Goal: Transaction & Acquisition: Purchase product/service

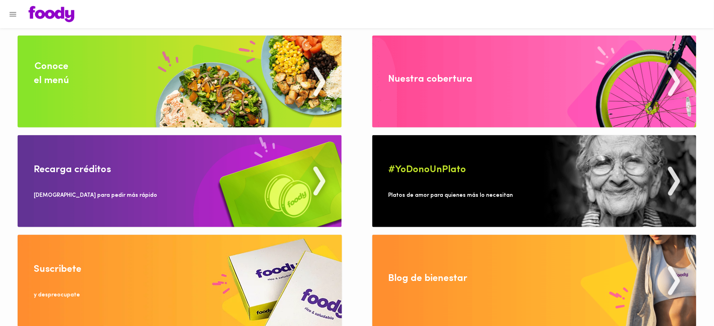
click at [88, 102] on img at bounding box center [180, 82] width 324 height 92
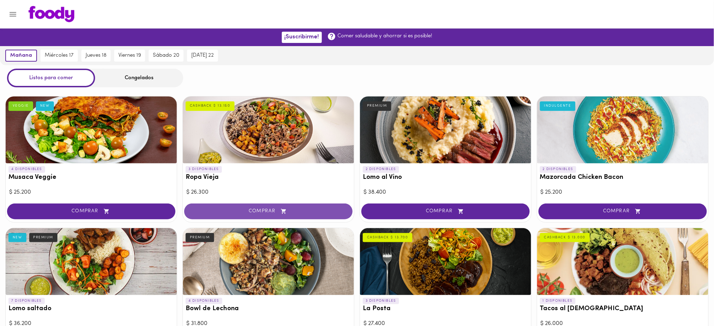
click at [208, 211] on span "COMPRAR" at bounding box center [268, 212] width 151 height 6
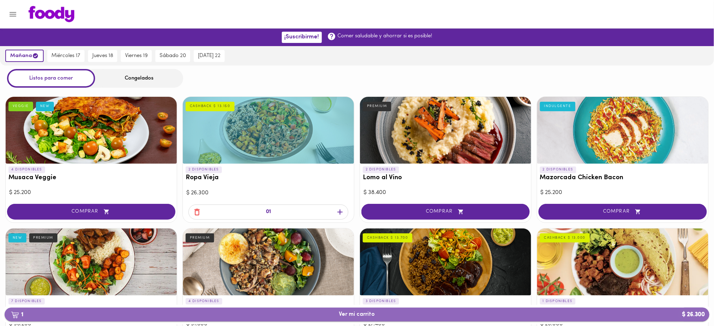
click at [325, 316] on span "1 Ver mi carrito $ 26.300" at bounding box center [357, 314] width 694 height 7
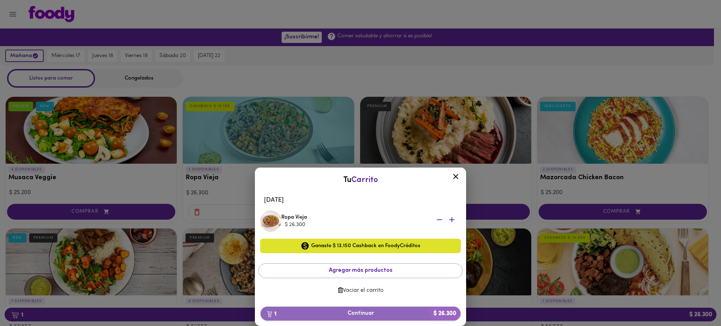
click at [353, 315] on span "1 Continuar $ 26.300" at bounding box center [360, 313] width 189 height 7
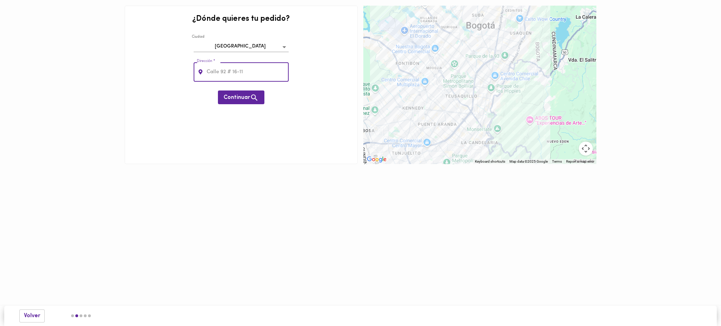
paste input "Cra 58 # 119A - 98 Fase 2 Torre 7 Apto 620"
drag, startPoint x: 228, startPoint y: 72, endPoint x: 316, endPoint y: 58, distance: 89.4
click at [316, 58] on div "¿Dónde quieres tu pedido? Ciudad Bogotá bogota Dirección * [STREET_ADDRESS] Dir…" at bounding box center [241, 85] width 233 height 159
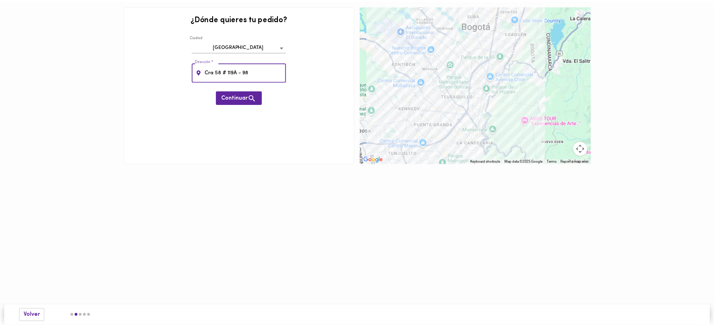
scroll to position [0, 0]
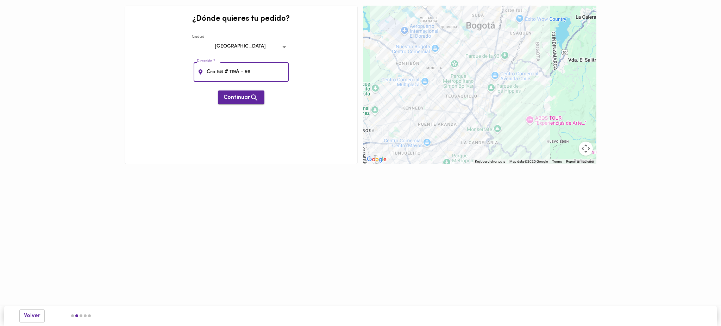
type input "Cra 58 # 119A - 98"
click at [235, 94] on span "Continuar" at bounding box center [241, 97] width 35 height 9
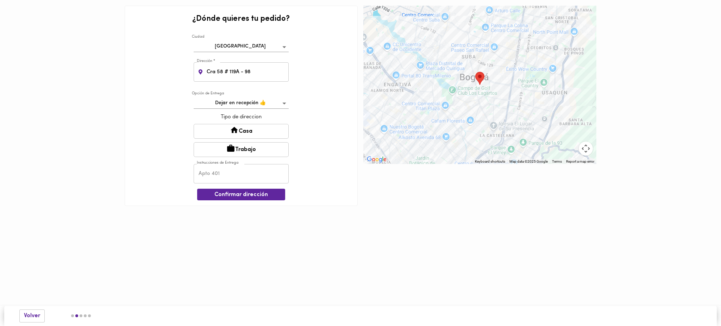
click at [251, 132] on button "Casa" at bounding box center [241, 131] width 95 height 15
click at [241, 173] on input "text" at bounding box center [241, 174] width 95 height 19
paste input "Fase 2 Torre 7 Apto 620"
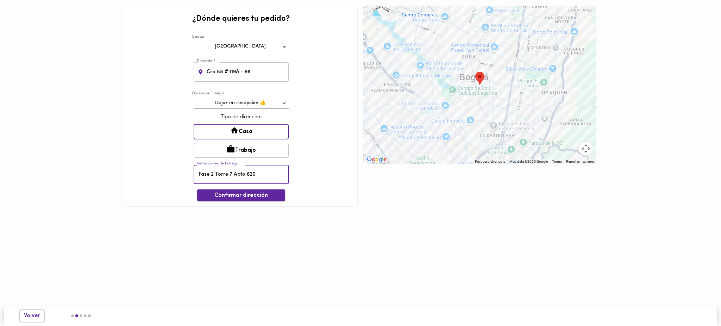
type input "Fase 2 Torre 7 Apto 620"
click at [246, 197] on span "Confirmar dirección" at bounding box center [241, 195] width 77 height 7
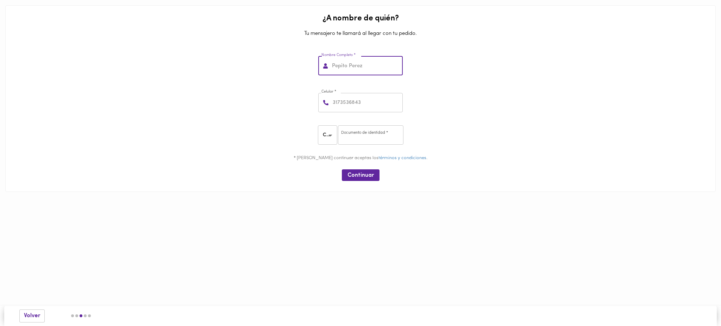
click at [358, 72] on input "text" at bounding box center [367, 65] width 72 height 19
click at [348, 64] on input "text" at bounding box center [367, 65] width 72 height 19
type input "[PERSON_NAME]"
click at [361, 104] on input "number" at bounding box center [367, 102] width 72 height 19
click at [337, 106] on input "number" at bounding box center [367, 102] width 72 height 19
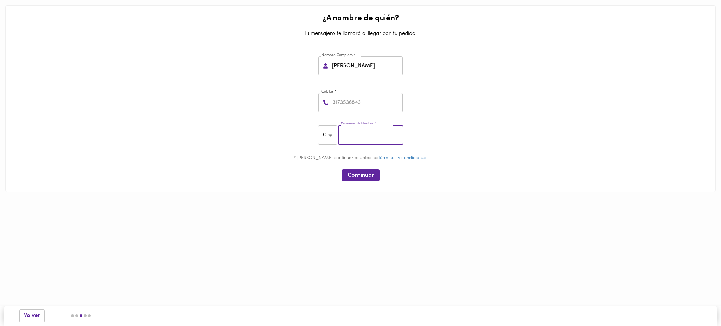
click at [356, 131] on input "number" at bounding box center [371, 134] width 66 height 19
type input "516465151"
click at [346, 101] on input "number" at bounding box center [367, 102] width 72 height 19
click at [373, 102] on input "number" at bounding box center [367, 102] width 72 height 19
type input "3028455469"
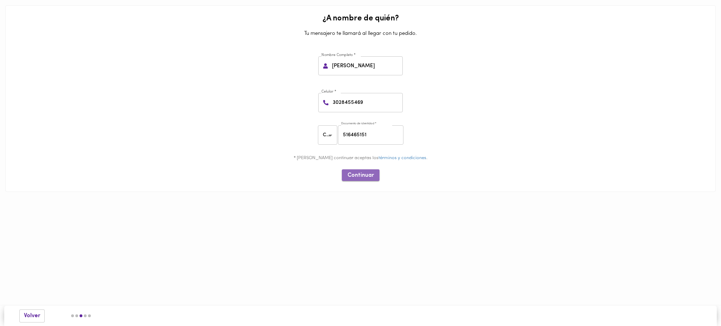
click at [365, 175] on span "Continuar" at bounding box center [361, 175] width 26 height 7
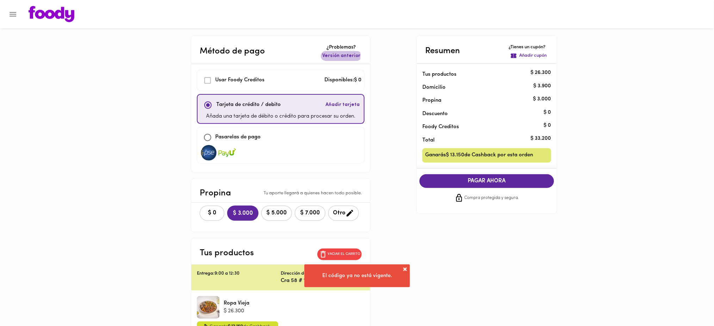
click at [340, 56] on span "Versión anterior" at bounding box center [341, 55] width 38 height 7
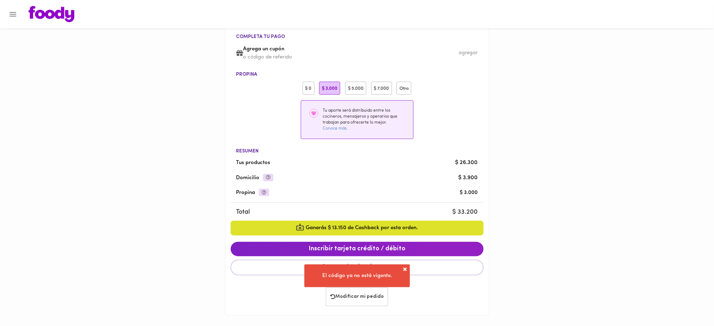
scroll to position [66, 0]
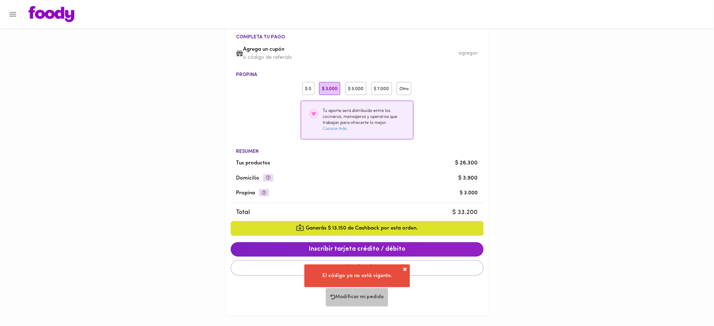
click at [354, 296] on span "Modificar mi pedido" at bounding box center [356, 297] width 53 height 6
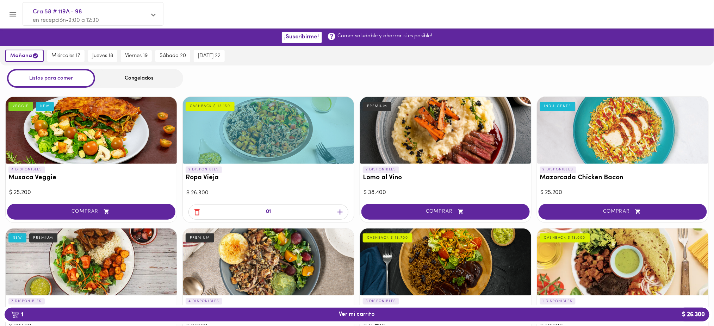
click at [197, 209] on icon "button" at bounding box center [196, 212] width 5 height 7
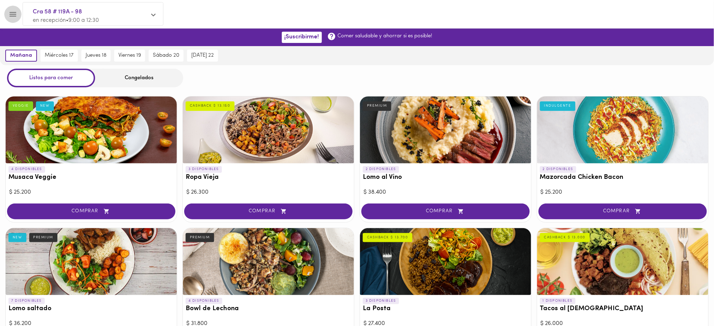
click at [13, 12] on icon "Menu" at bounding box center [13, 14] width 7 height 5
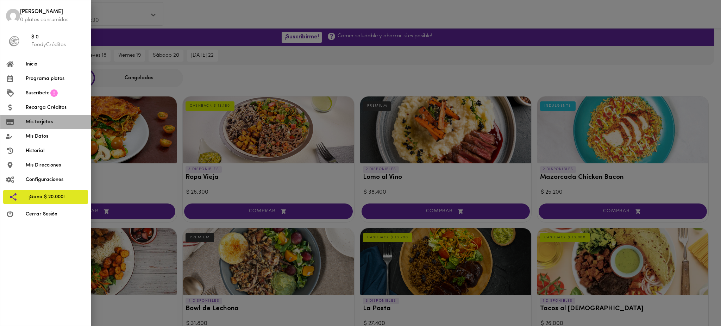
click at [55, 120] on span "Mis tarjetas" at bounding box center [56, 121] width 60 height 7
